Goal: Task Accomplishment & Management: Use online tool/utility

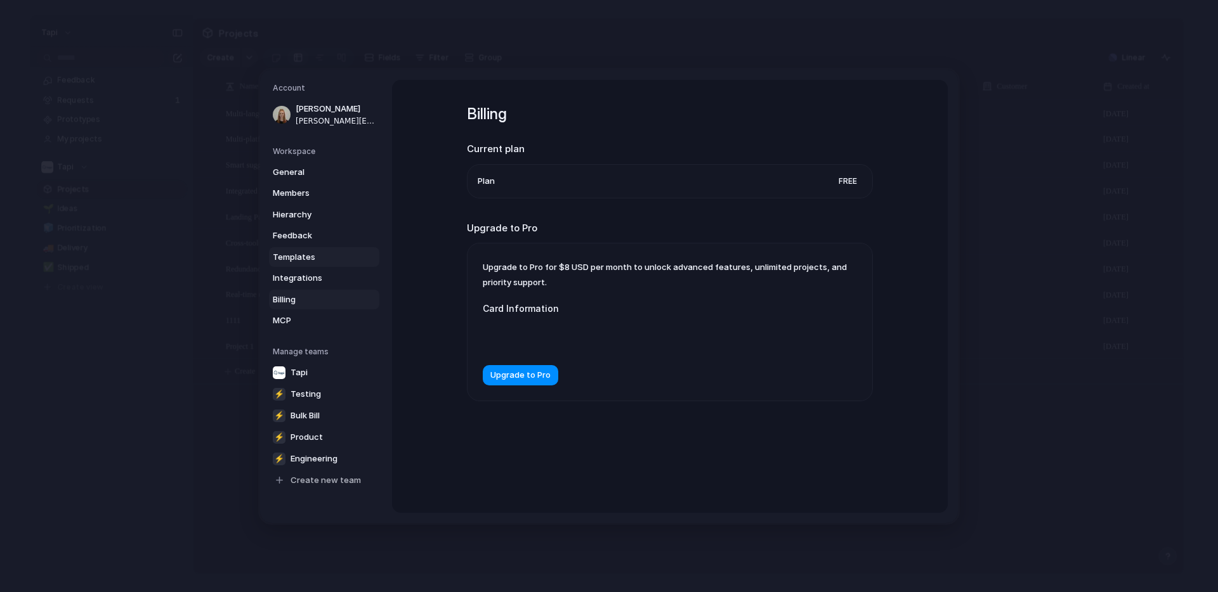
click at [294, 254] on span "Templates" at bounding box center [313, 257] width 81 height 13
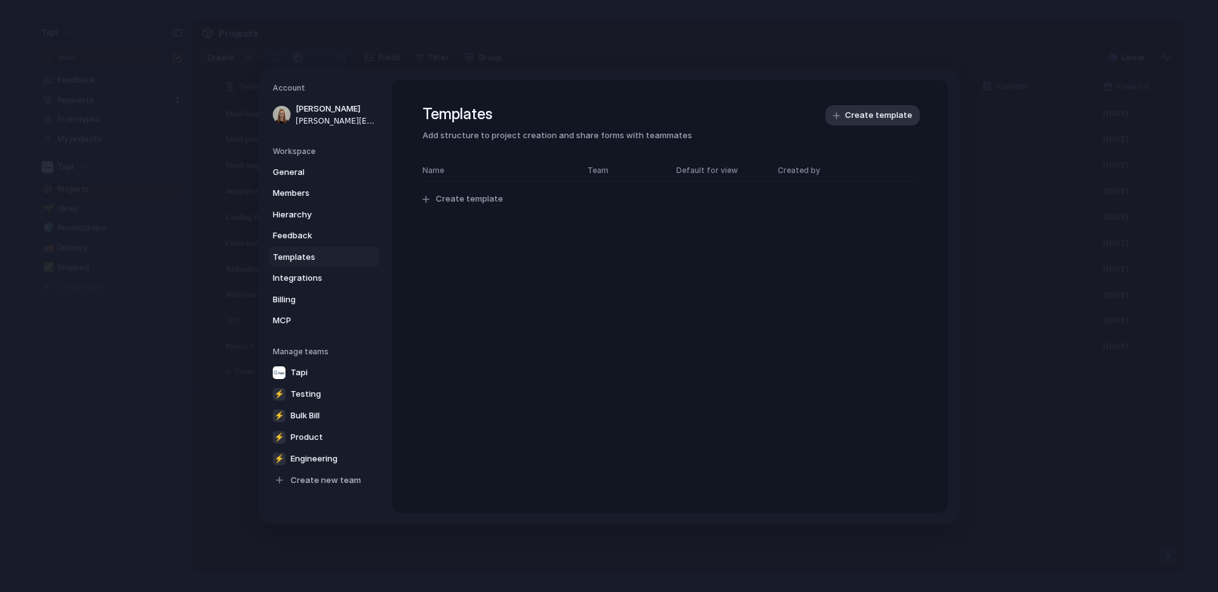
click at [471, 212] on div "Name Team Default for view Created by Create template" at bounding box center [669, 192] width 495 height 57
click at [480, 193] on span "Create template" at bounding box center [469, 199] width 67 height 13
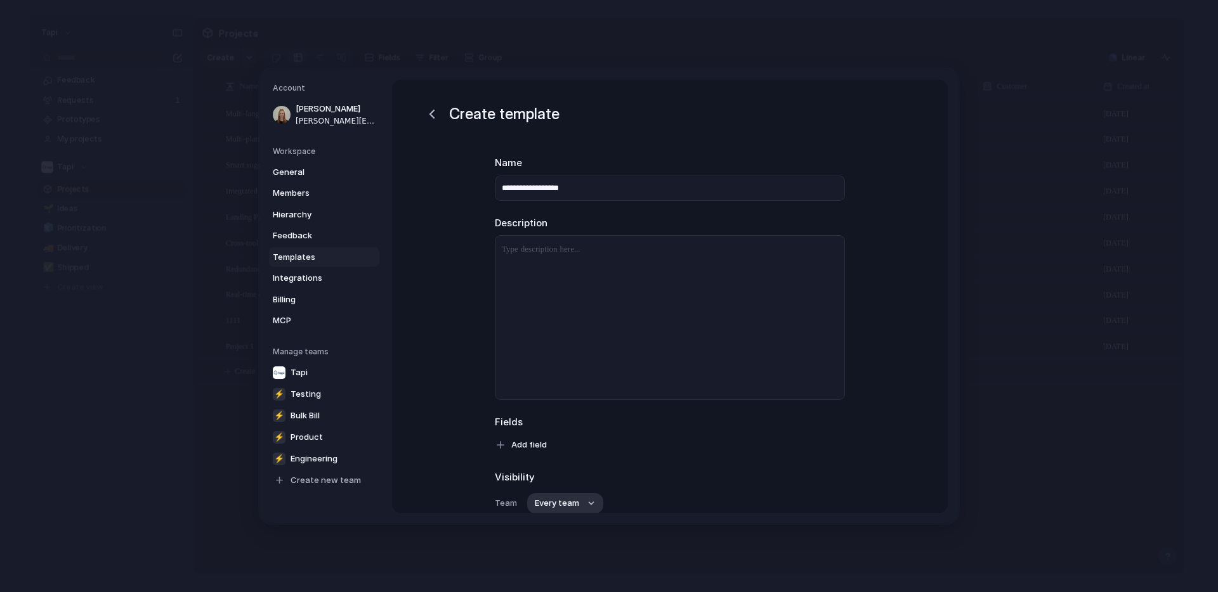
scroll to position [110, 0]
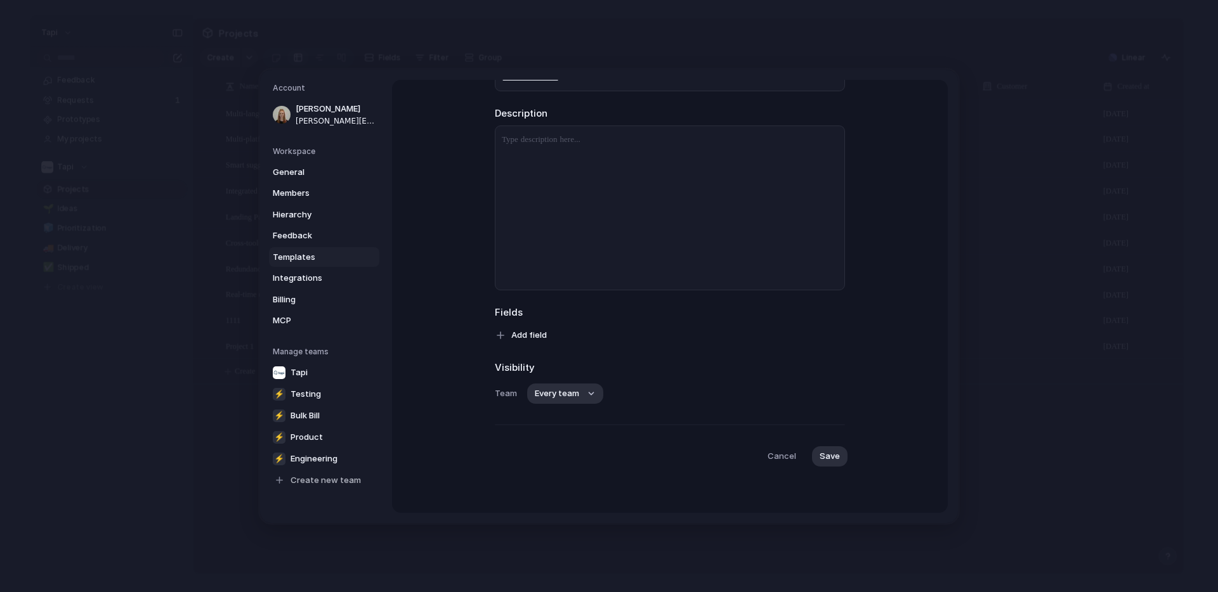
type input "**********"
click at [708, 196] on div at bounding box center [669, 208] width 349 height 164
click at [530, 336] on span "Add field" at bounding box center [529, 335] width 36 height 13
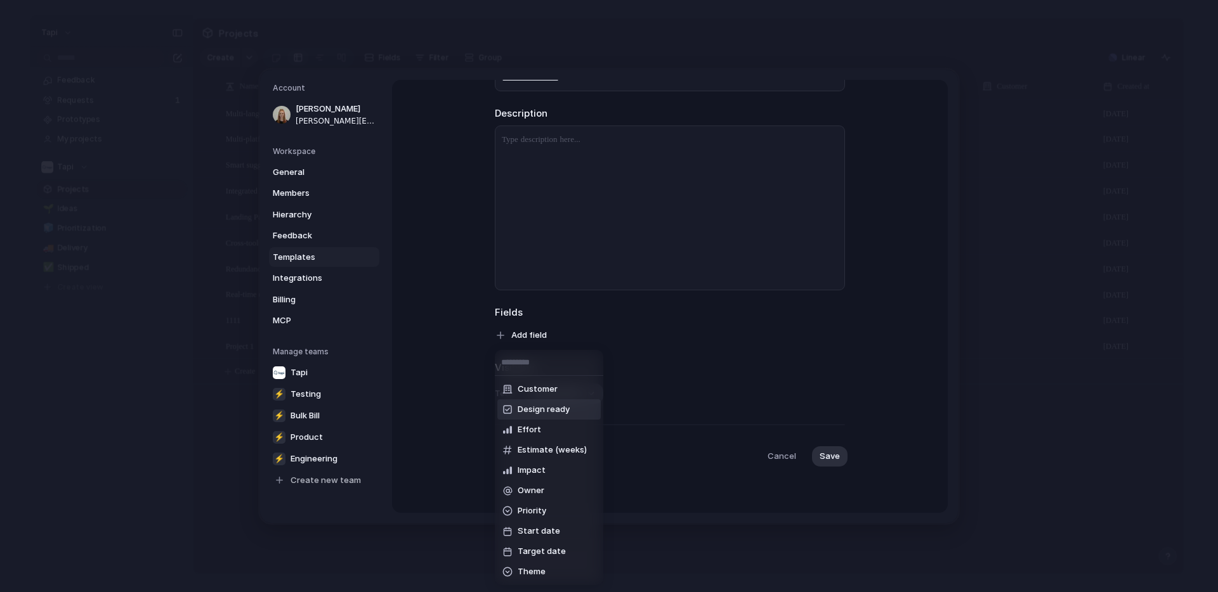
click at [663, 333] on div "Customer Design ready Effort Estimate (weeks) Impact Owner Priority Start date …" at bounding box center [609, 296] width 1218 height 592
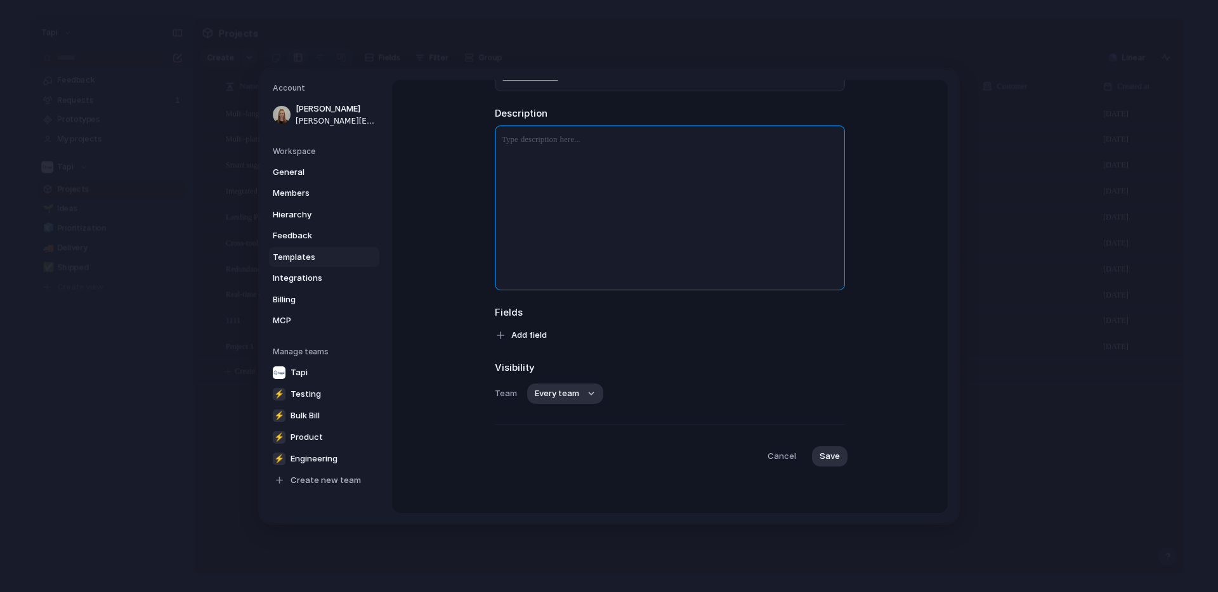
click at [675, 149] on div at bounding box center [669, 208] width 349 height 164
click at [786, 457] on span "Cancel" at bounding box center [781, 456] width 29 height 13
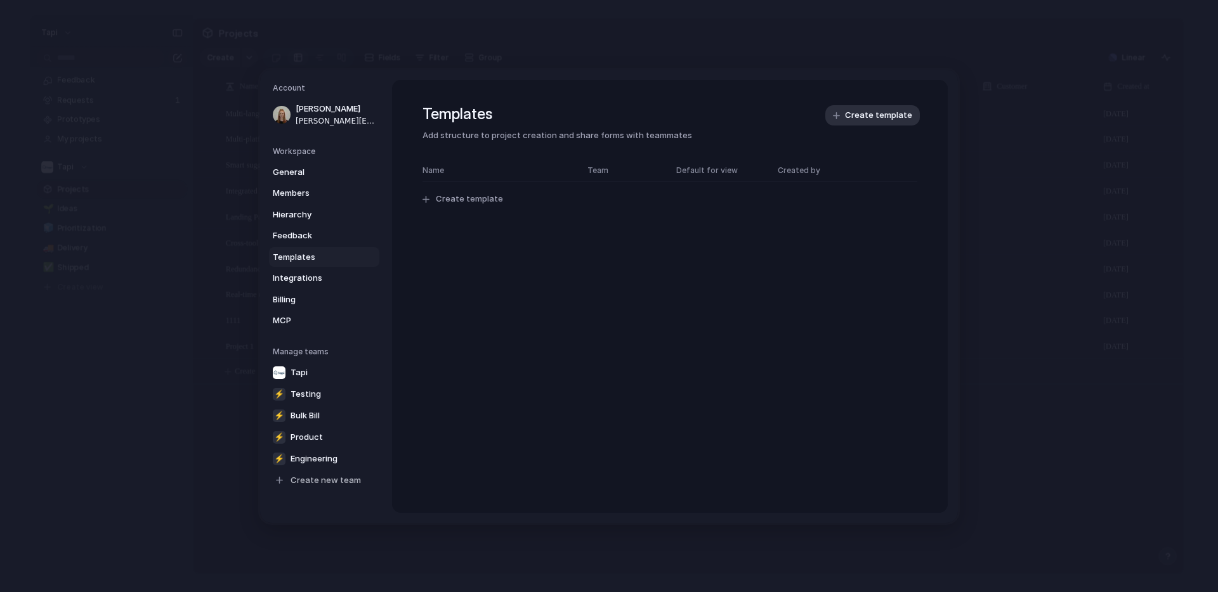
scroll to position [0, 0]
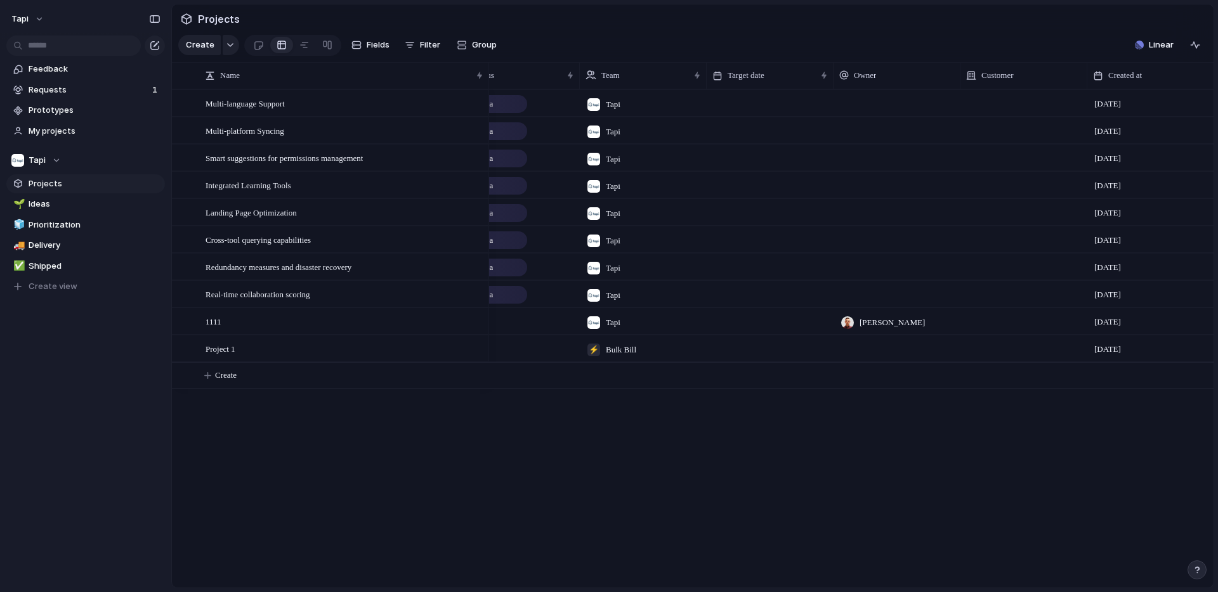
scroll to position [0, 35]
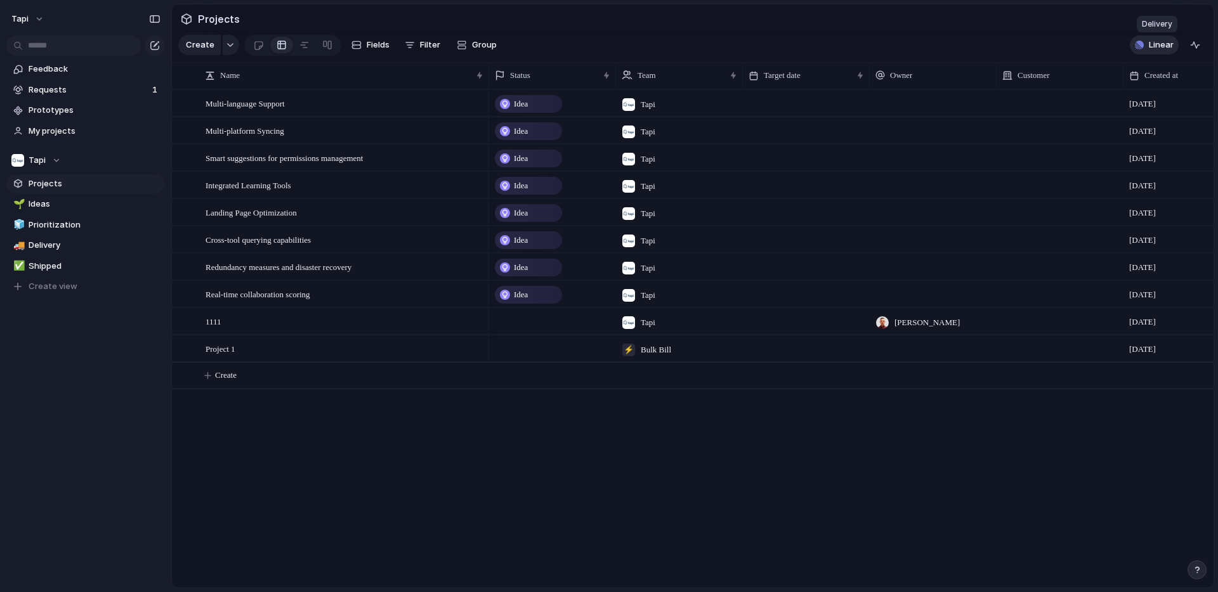
click at [1166, 47] on span "Linear" at bounding box center [1161, 45] width 25 height 13
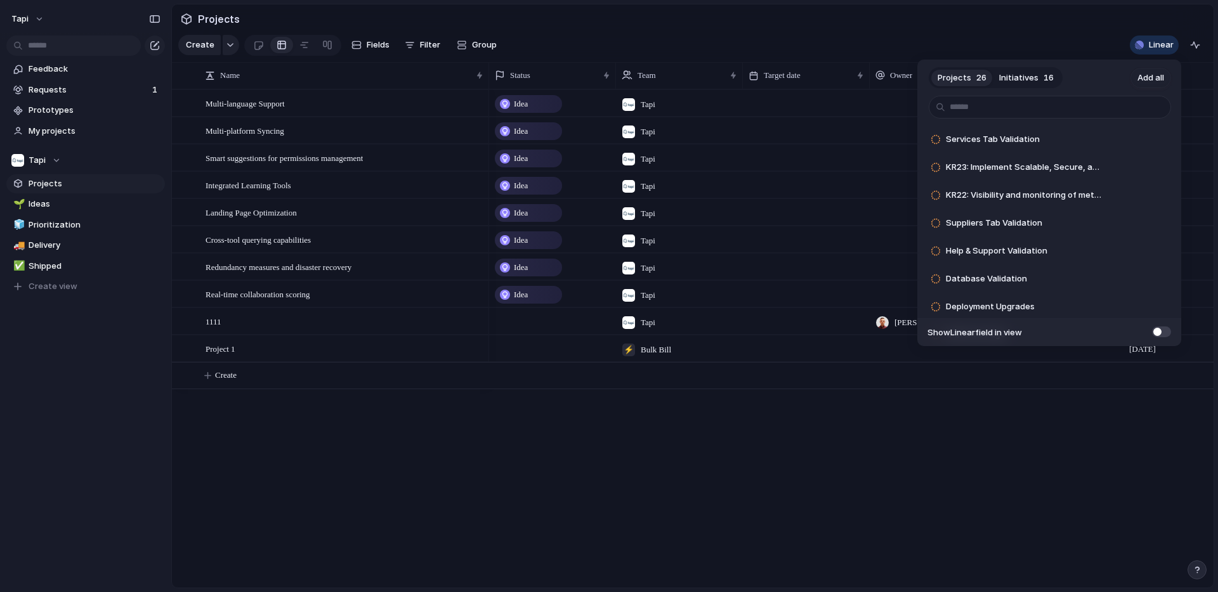
click at [1022, 74] on span "Initiatives" at bounding box center [1018, 78] width 39 height 13
click at [976, 15] on div "Projects 26 Initiatives 16 Add all Tenant Concierge Chatbot Testing Add Strong …" at bounding box center [609, 296] width 1218 height 592
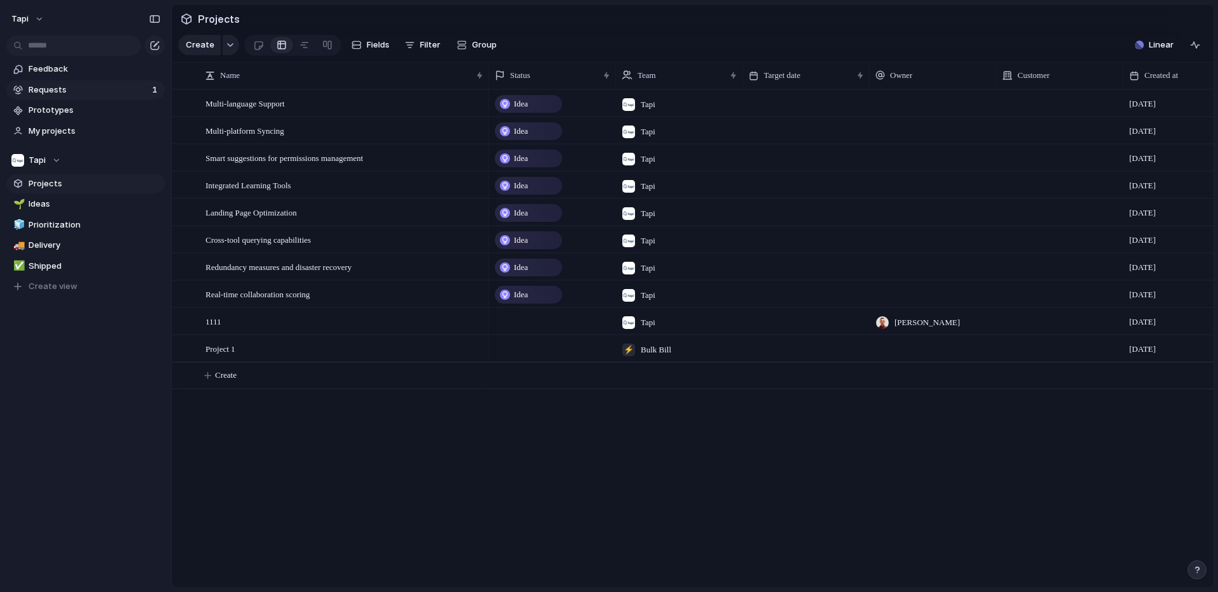
click at [62, 86] on span "Requests" at bounding box center [89, 90] width 120 height 13
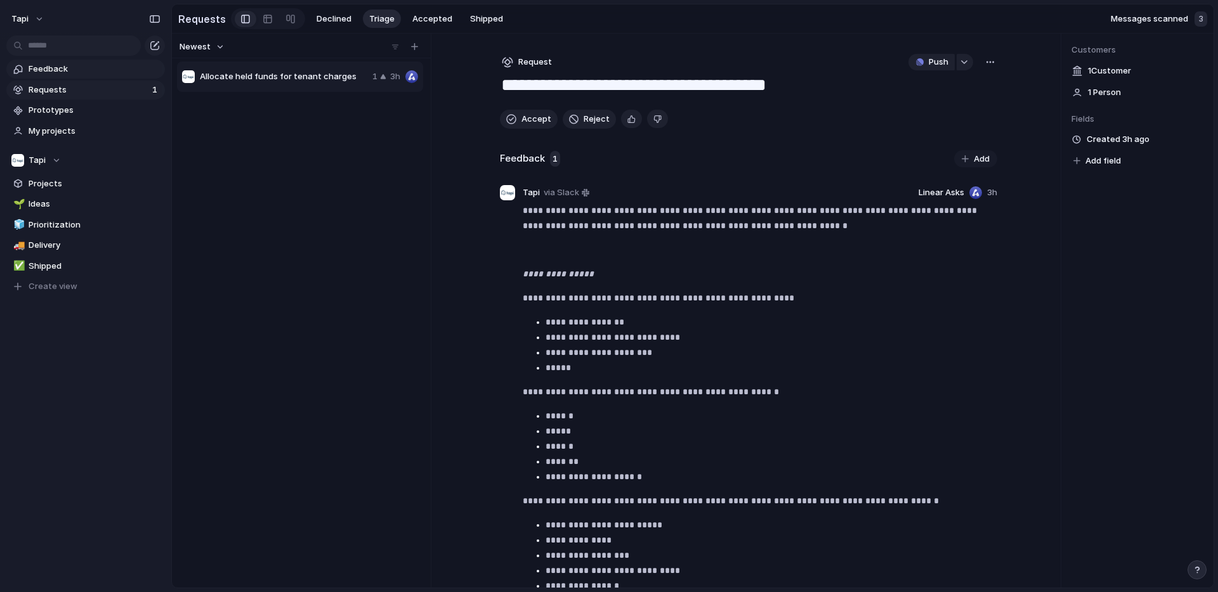
click at [69, 75] on span "Feedback" at bounding box center [95, 69] width 132 height 13
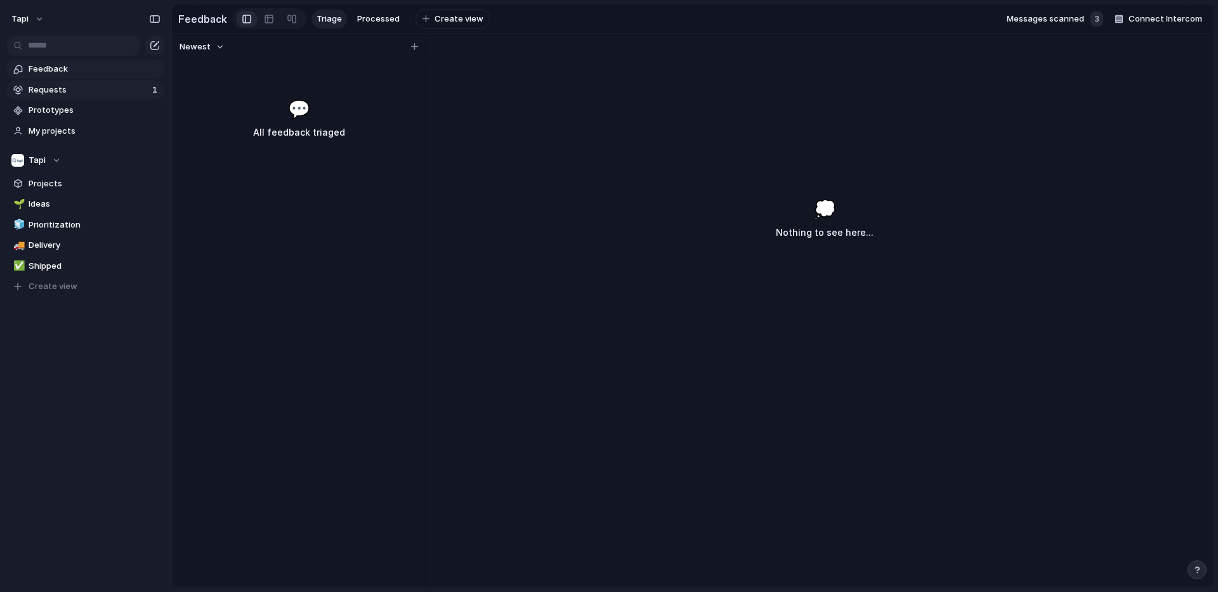
click at [69, 98] on link "Requests 1" at bounding box center [85, 90] width 159 height 19
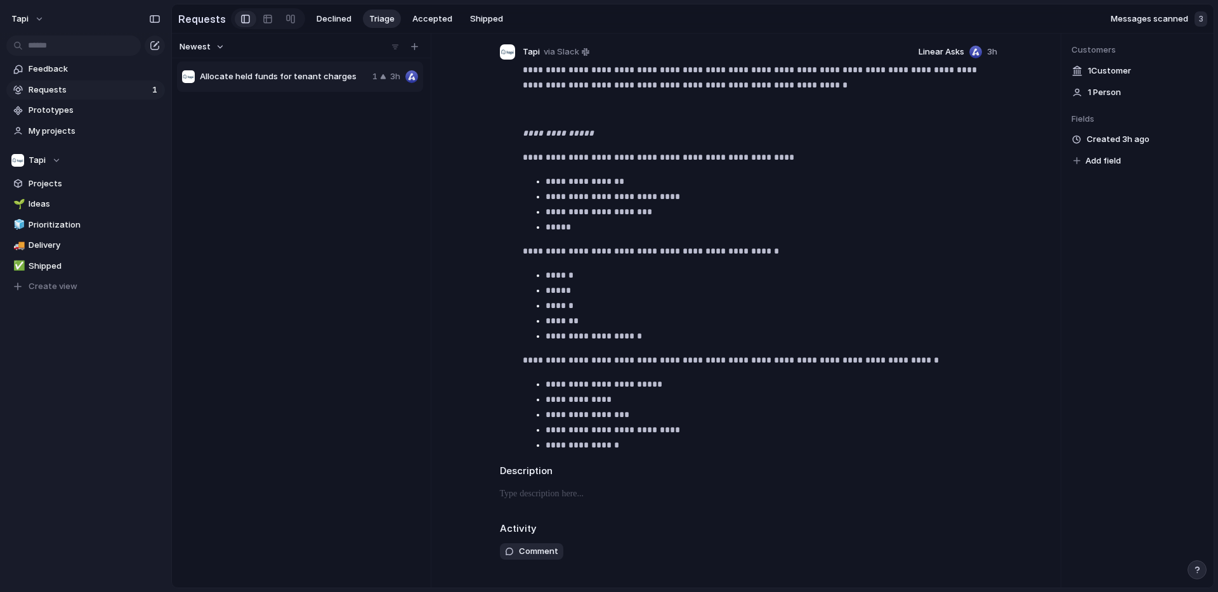
click at [1104, 71] on span "1 Customer" at bounding box center [1109, 71] width 43 height 13
click at [1088, 71] on span "1 Customer" at bounding box center [1109, 71] width 43 height 13
click at [1070, 74] on div "Customers 1 Customer 1 Person Fields Created 3h ago Add field" at bounding box center [1137, 311] width 152 height 554
click at [1096, 74] on span "1 Customer" at bounding box center [1109, 71] width 43 height 13
click at [1096, 94] on span "1 Person" at bounding box center [1104, 92] width 33 height 13
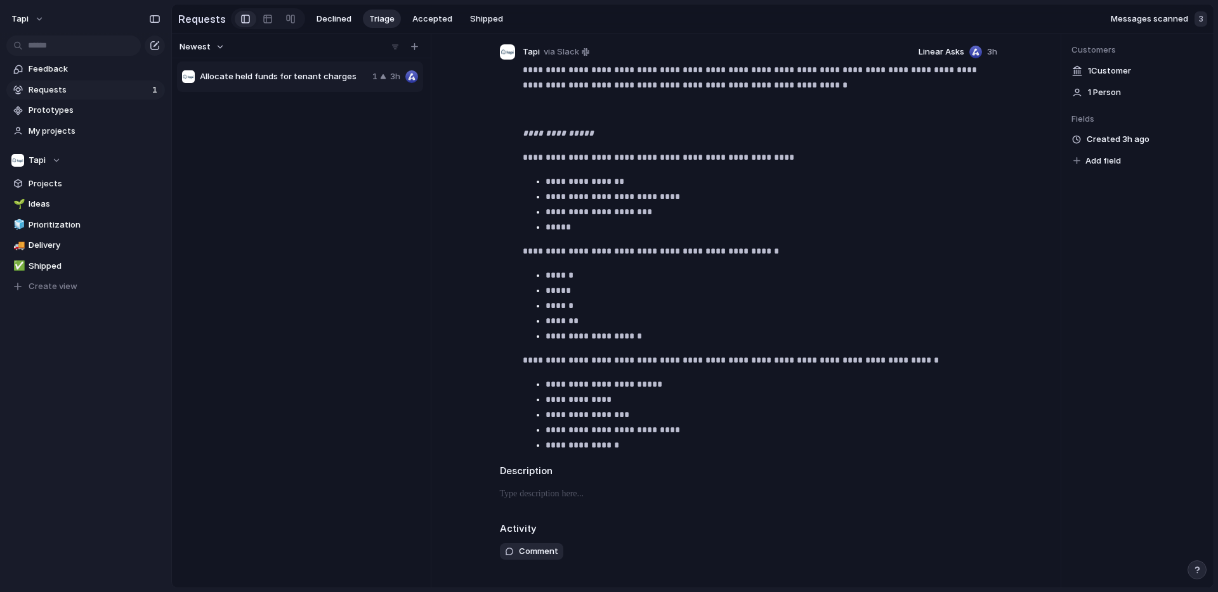
click at [1103, 160] on span "Add field" at bounding box center [1103, 161] width 36 height 13
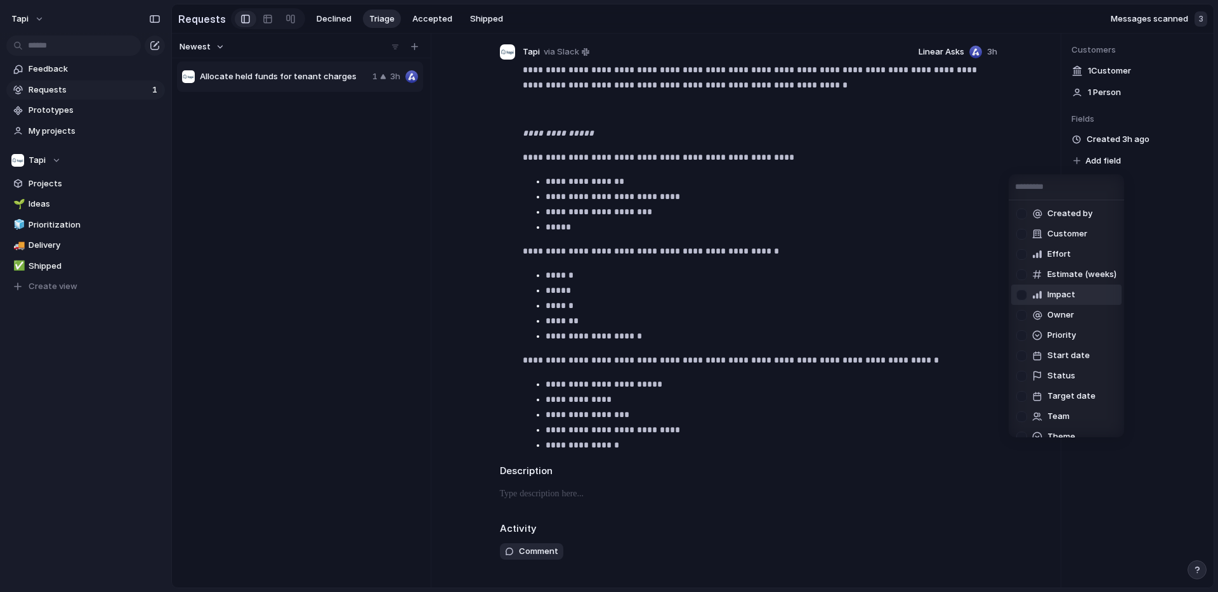
click at [45, 183] on div "Created by Customer Effort Estimate (weeks) Impact Owner Priority Start date St…" at bounding box center [609, 296] width 1218 height 592
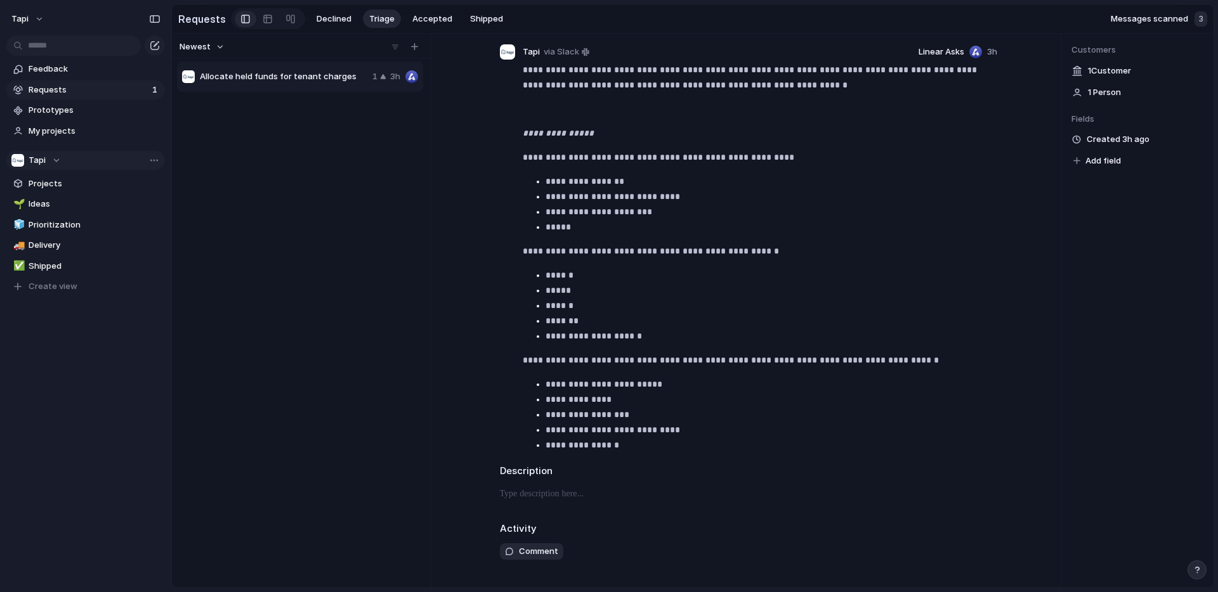
click at [36, 166] on div "Tapi" at bounding box center [35, 160] width 49 height 13
click at [36, 166] on div "Tapi ⚡ Bulk Bill ⚡ Engineering ⚡ Product ⚡ Testing Create new team" at bounding box center [609, 296] width 1218 height 592
click at [184, 183] on span "Team settings" at bounding box center [191, 186] width 58 height 13
click at [46, 184] on span "Projects" at bounding box center [95, 184] width 132 height 13
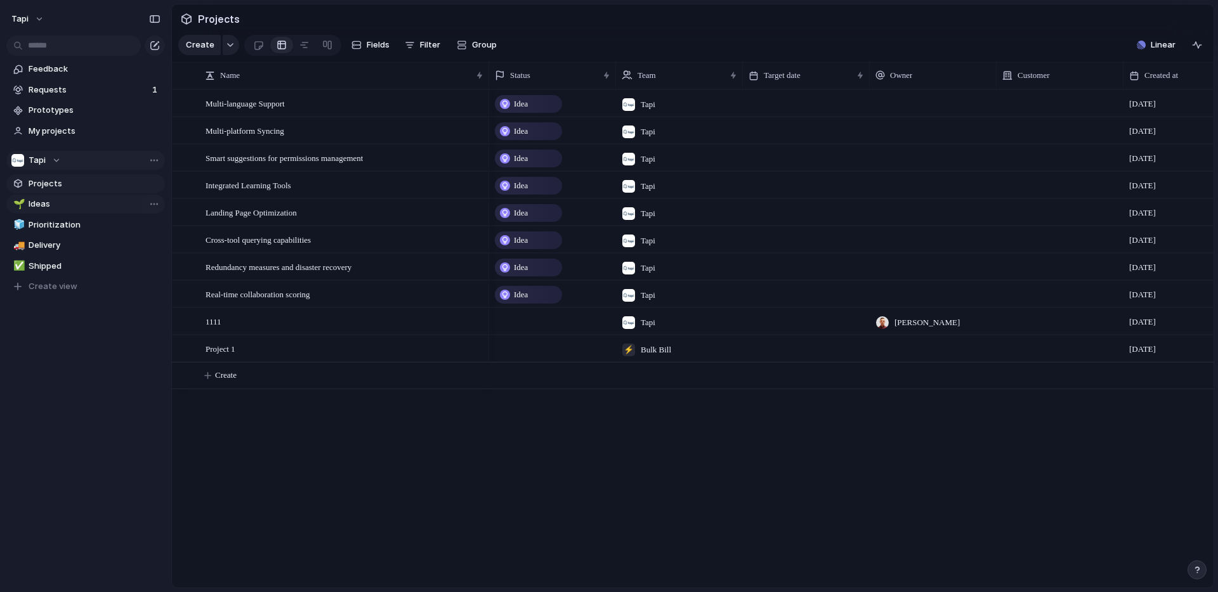
click at [51, 202] on span "Ideas" at bounding box center [95, 204] width 132 height 13
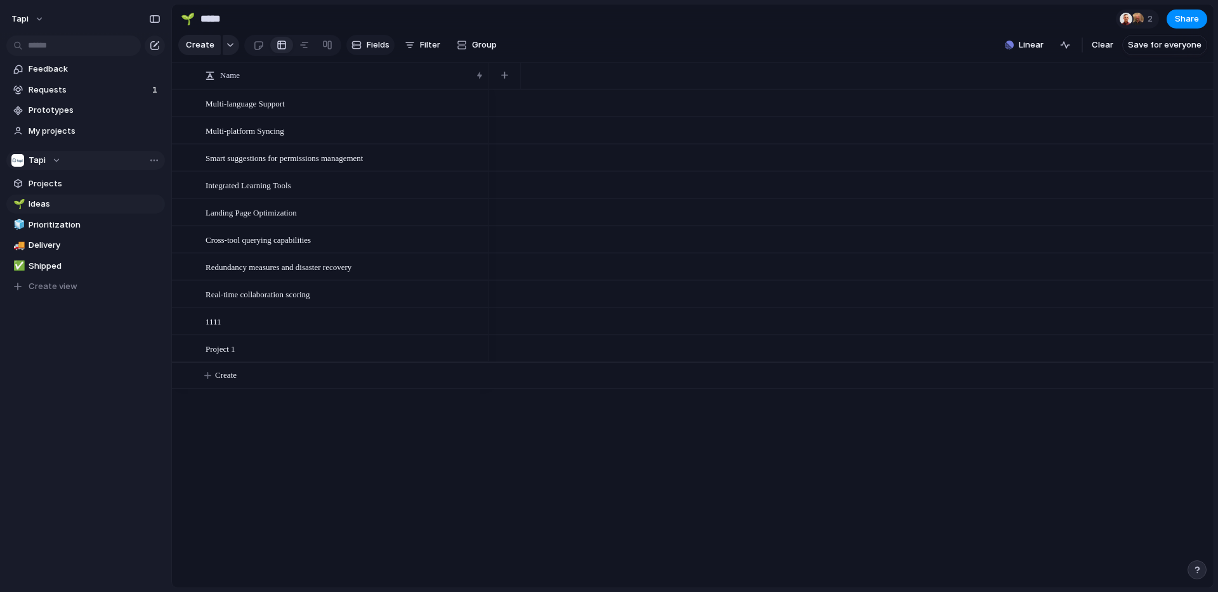
click at [367, 46] on span "Fields" at bounding box center [378, 45] width 23 height 13
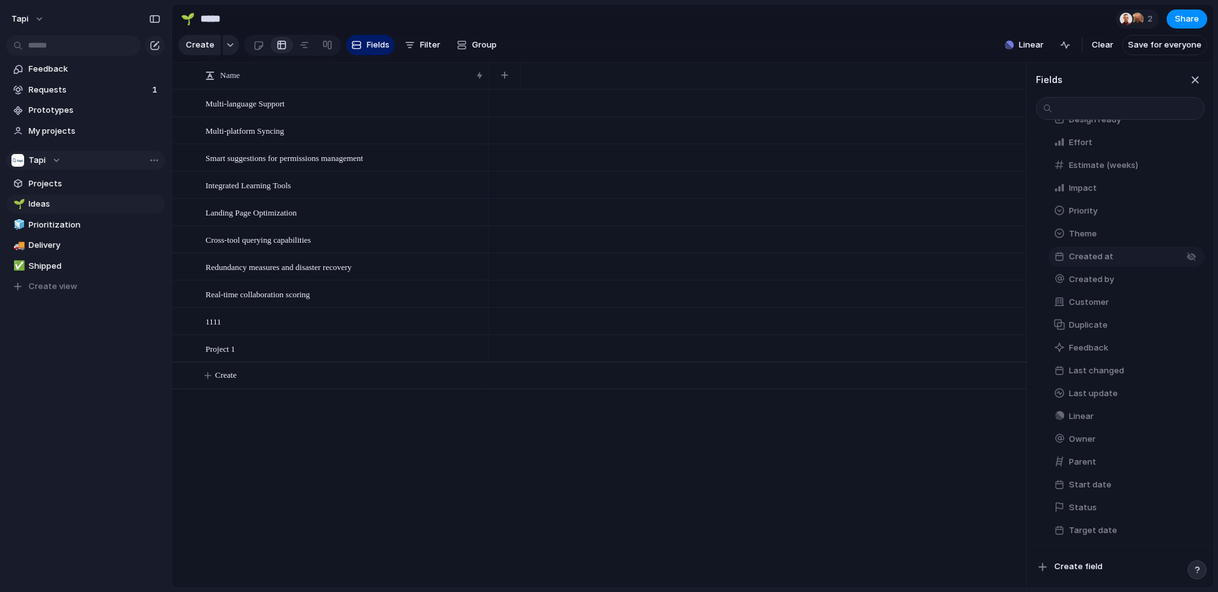
scroll to position [131, 0]
